Goal: Transaction & Acquisition: Purchase product/service

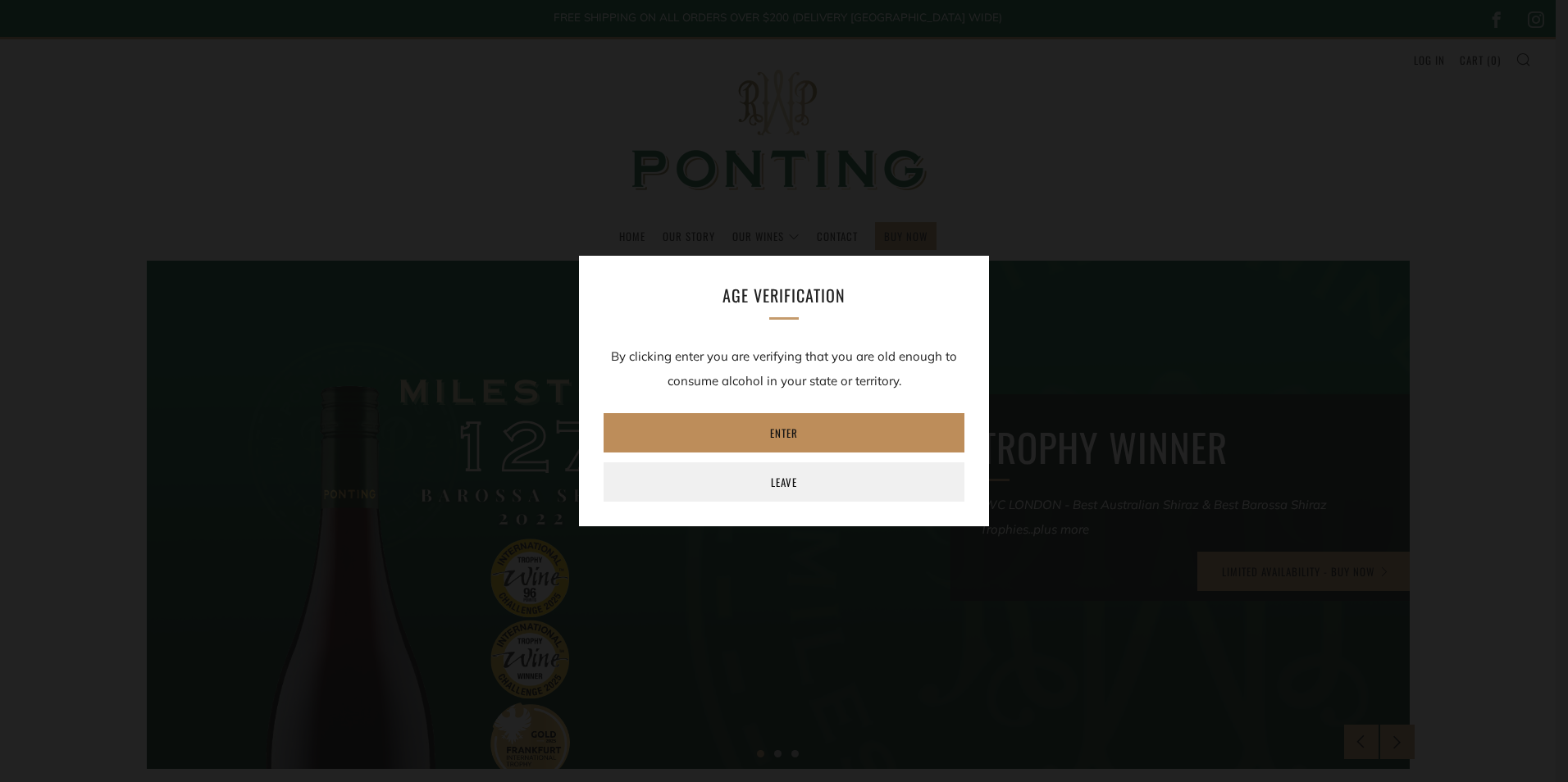
click at [719, 430] on link "Enter" at bounding box center [784, 432] width 361 height 39
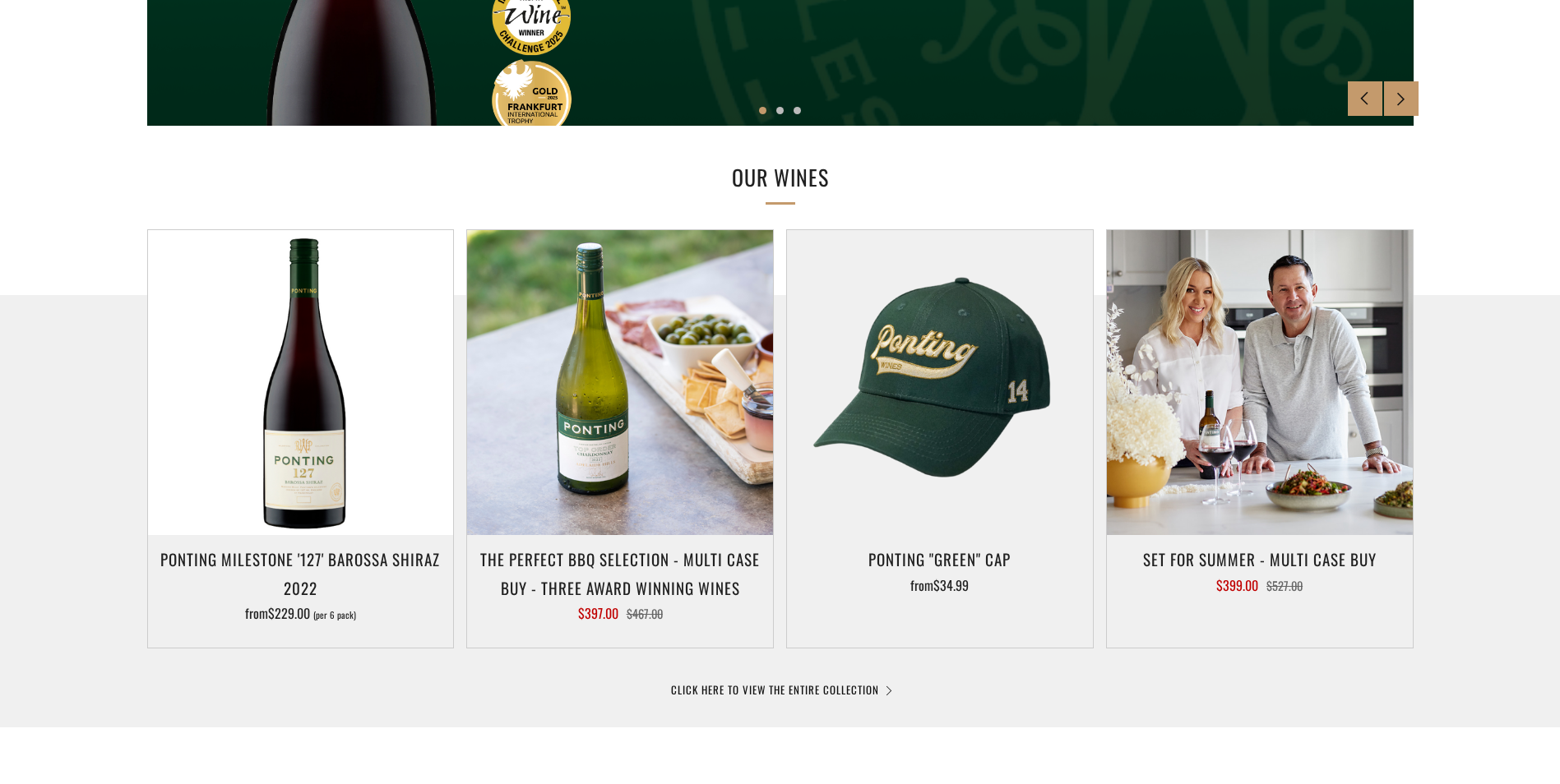
scroll to position [658, 0]
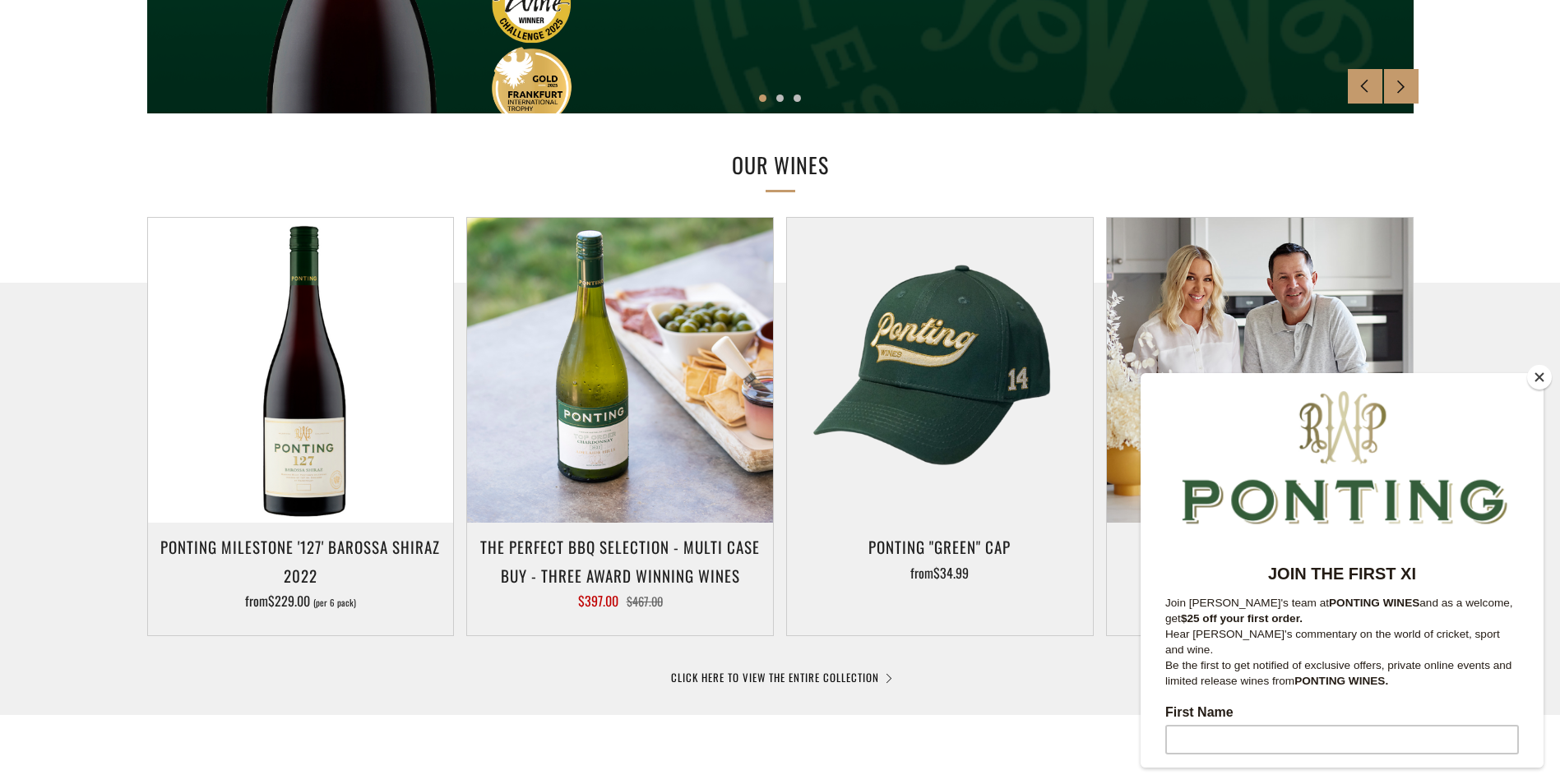
click at [845, 667] on div at bounding box center [780, 566] width 1560 height 567
click at [1535, 379] on button "Close" at bounding box center [1539, 377] width 24 height 24
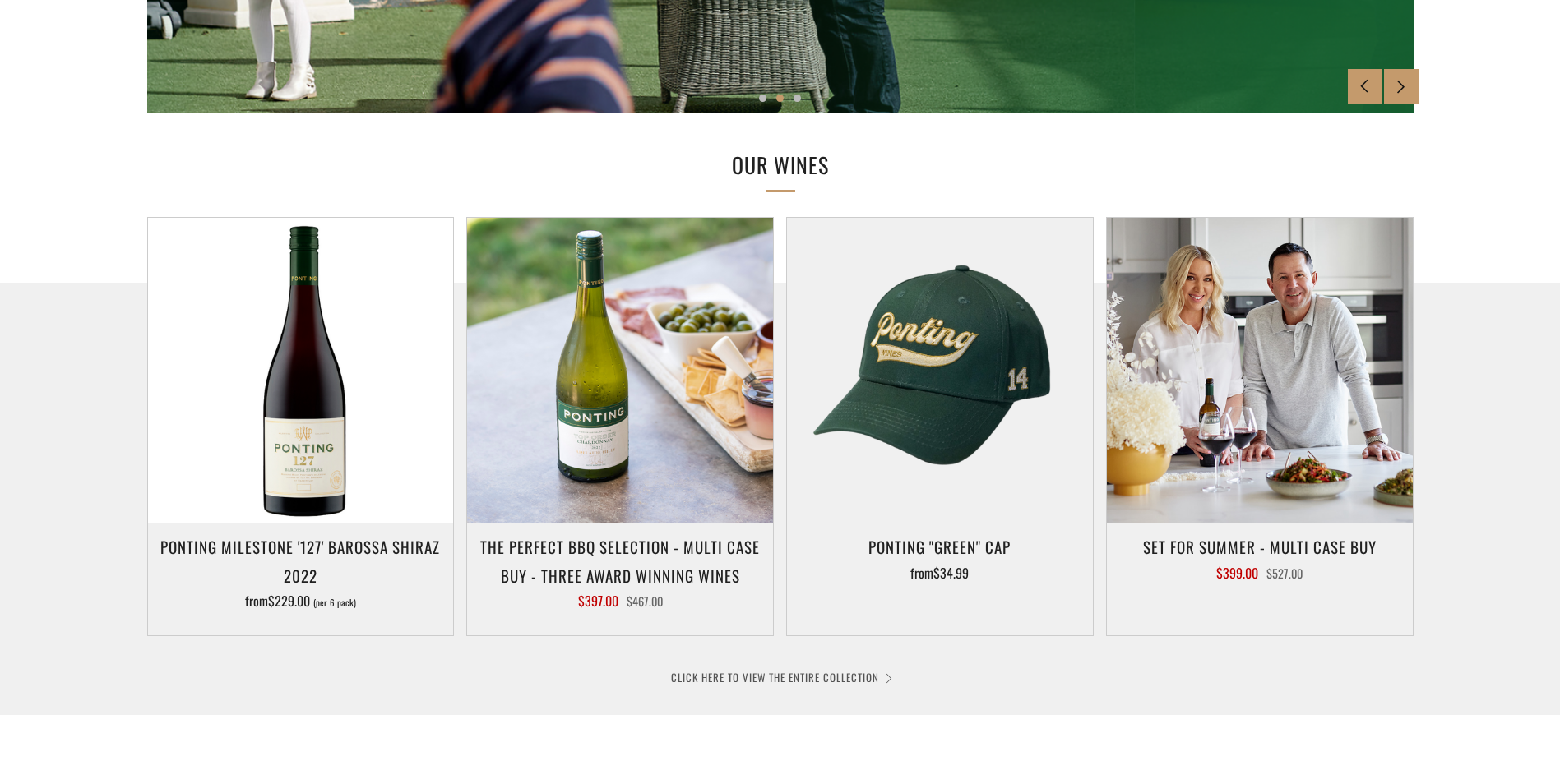
click at [871, 678] on link "CLICK HERE TO VIEW THE ENTIRE COLLECTION" at bounding box center [780, 677] width 219 height 17
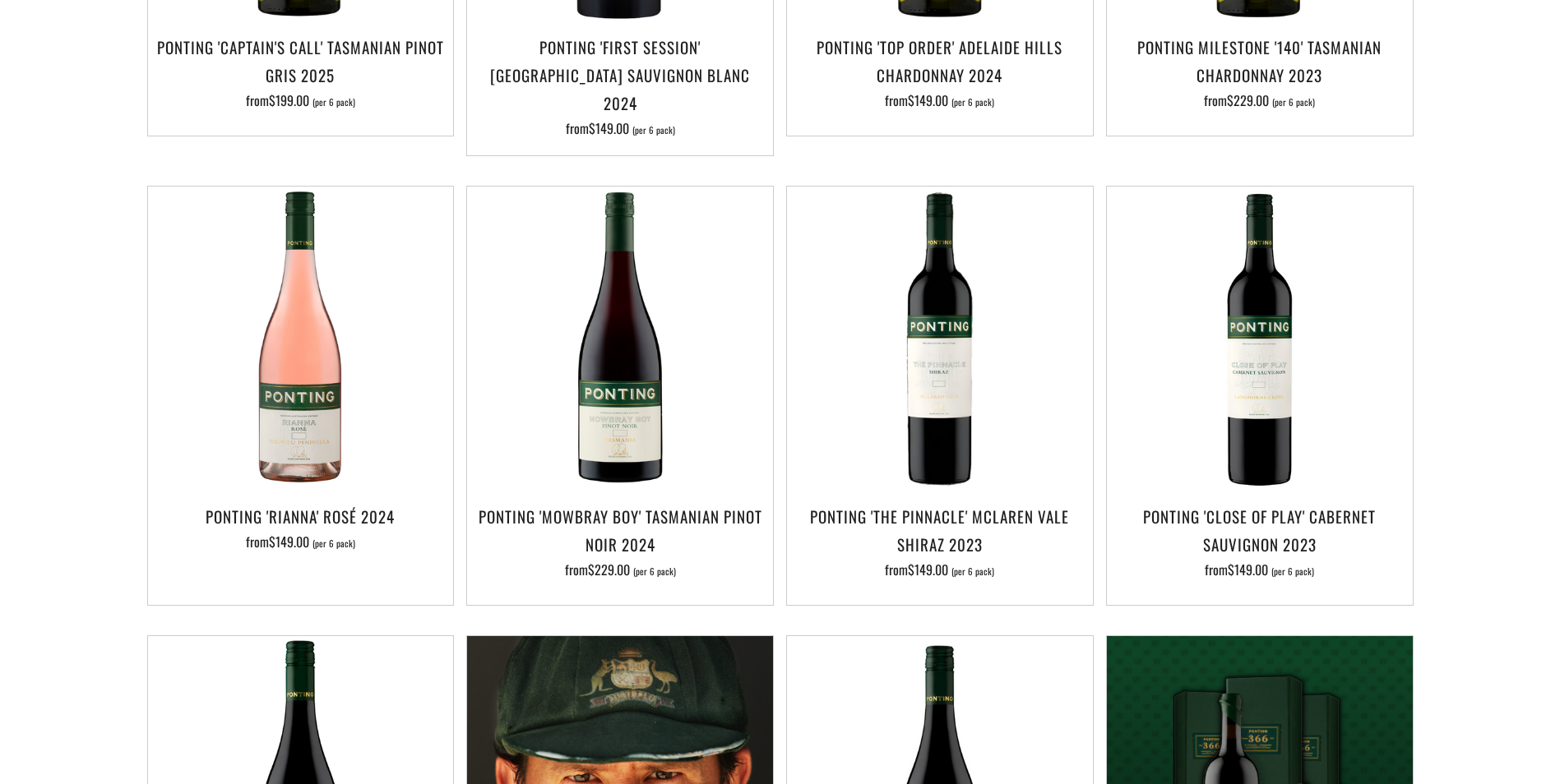
scroll to position [658, 0]
